Goal: Find specific page/section: Find specific page/section

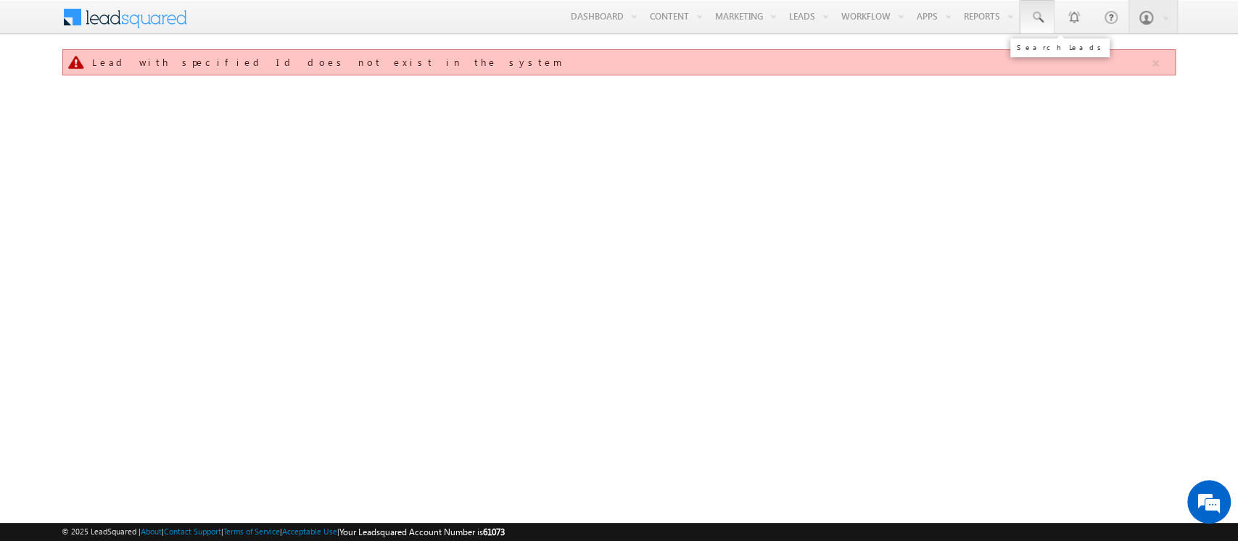
click at [1050, 22] on link at bounding box center [1036, 16] width 35 height 33
click at [1053, 55] on input "text" at bounding box center [1125, 56] width 196 height 17
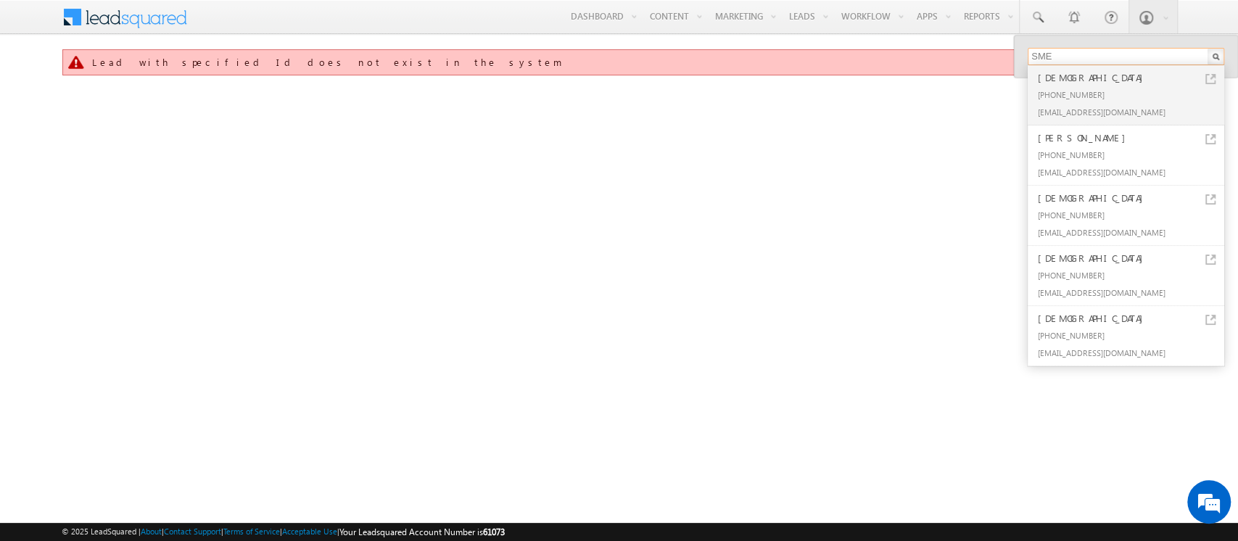
type input "SME0000554"
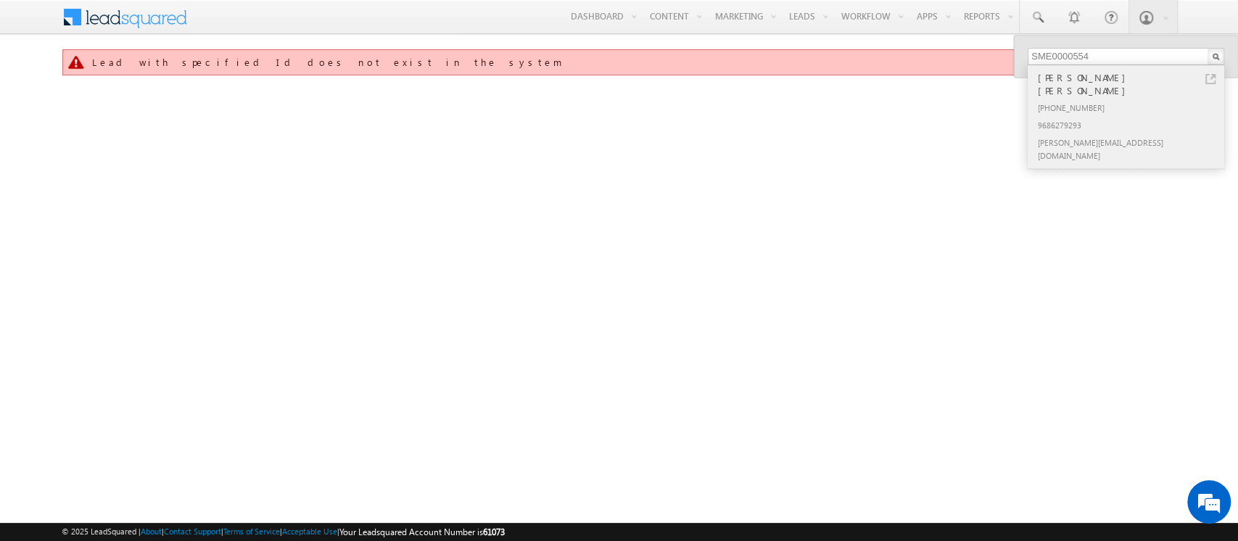
click at [1098, 99] on div "[PHONE_NUMBER]" at bounding box center [1132, 107] width 194 height 17
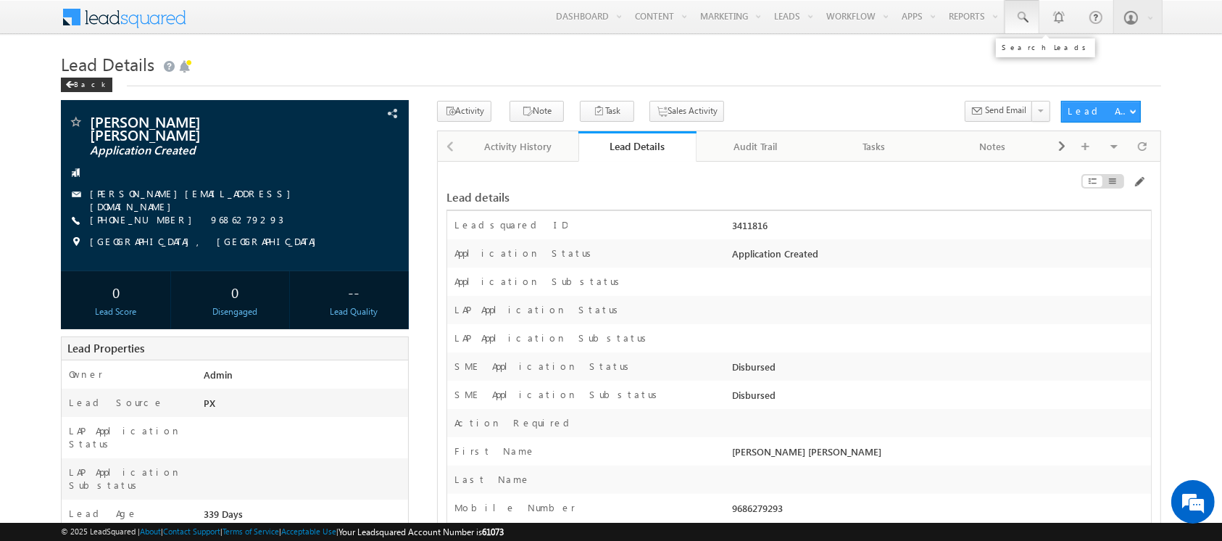
click at [1027, 8] on link at bounding box center [1022, 16] width 35 height 33
click at [1056, 51] on input "text" at bounding box center [1110, 56] width 196 height 17
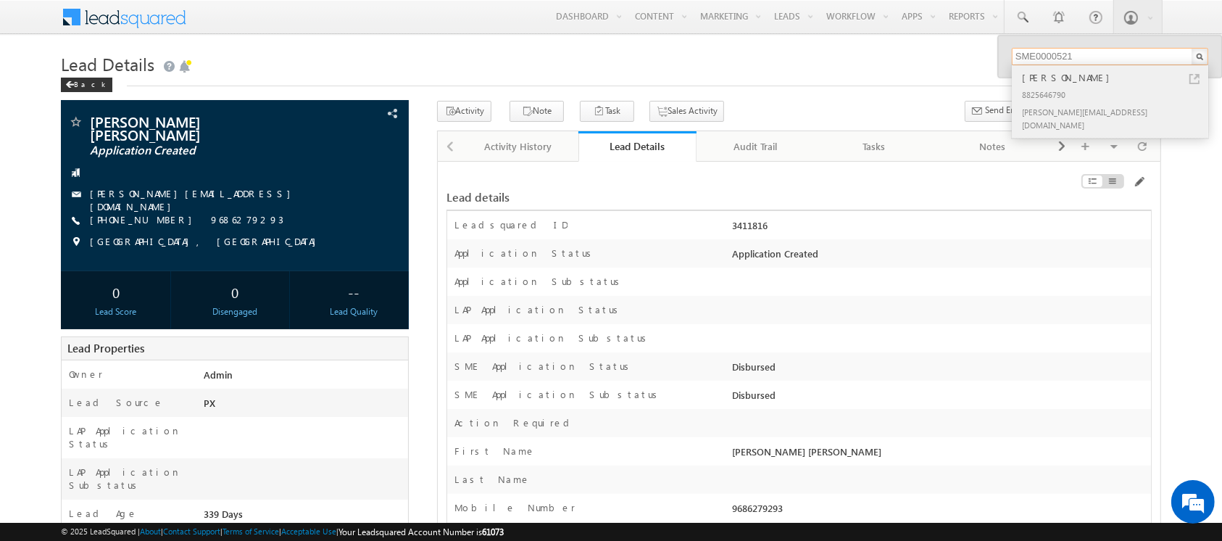
type input "SME0000521"
click at [1106, 80] on div "[PERSON_NAME]" at bounding box center [1116, 78] width 194 height 16
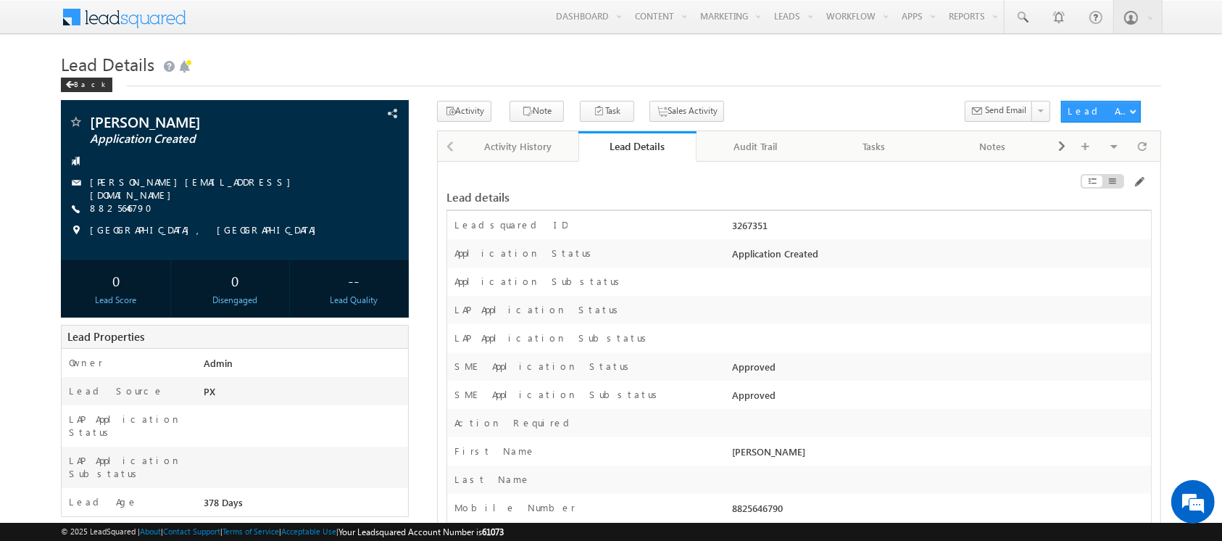
click at [753, 225] on div "3267351" at bounding box center [940, 228] width 422 height 20
copy div "3267351"
